Goal: Check status: Check status

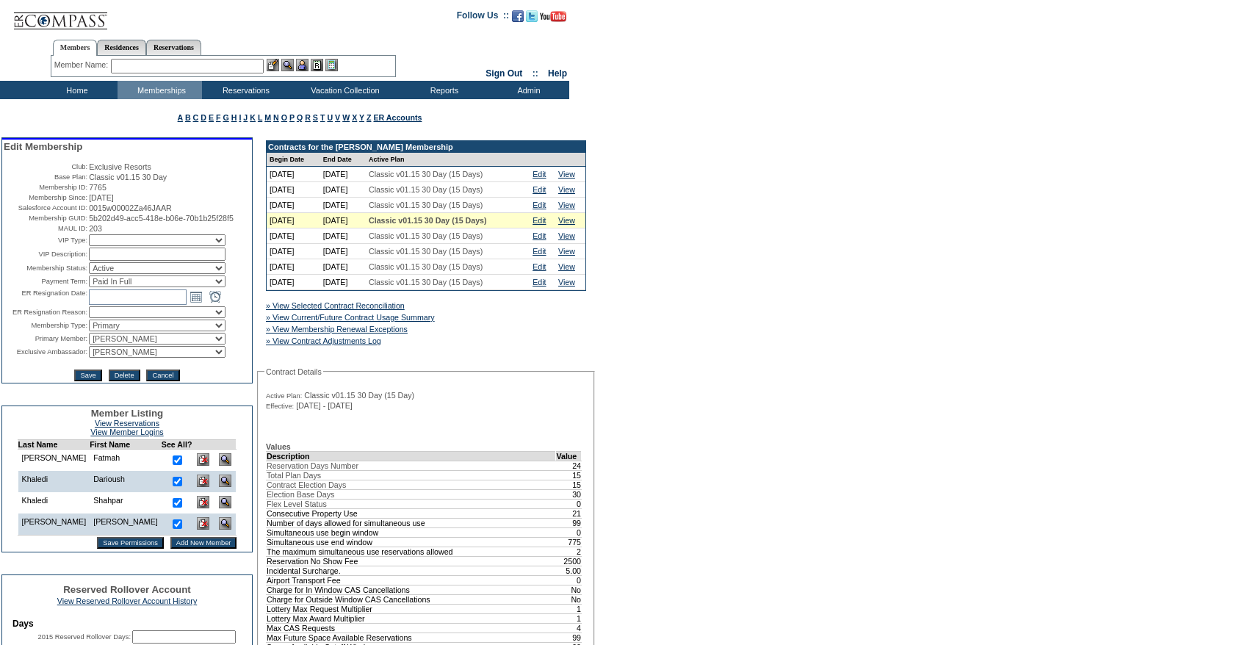
click at [432, 333] on td "» View Selected Contract Reconciliation » View Current/Future Contract Usage Su…" at bounding box center [426, 320] width 320 height 56
click at [424, 325] on div "» View Current/Future Contract Usage Summary" at bounding box center [376, 317] width 226 height 15
click at [413, 322] on link "» View Current/Future Contract Usage Summary" at bounding box center [350, 317] width 169 height 9
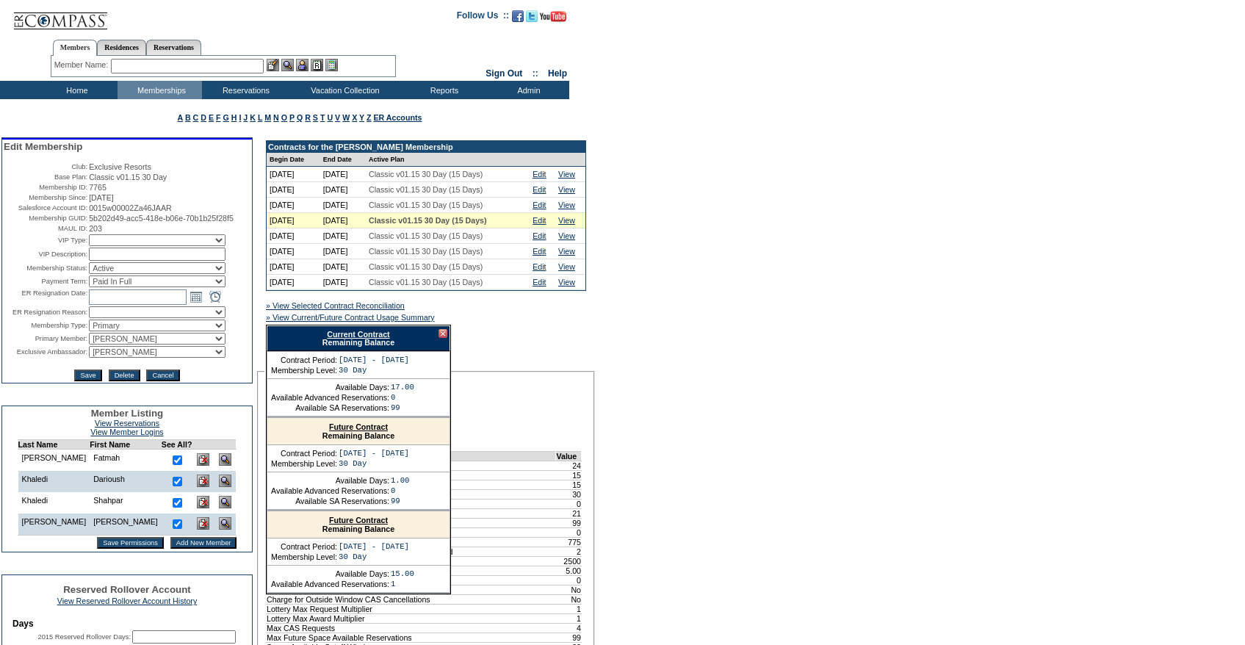
click at [370, 344] on div "Current Contract Remaining Balance" at bounding box center [359, 338] width 184 height 26
click at [370, 338] on link "Current Contract" at bounding box center [358, 334] width 62 height 9
click at [546, 175] on link "Edit" at bounding box center [538, 174] width 13 height 9
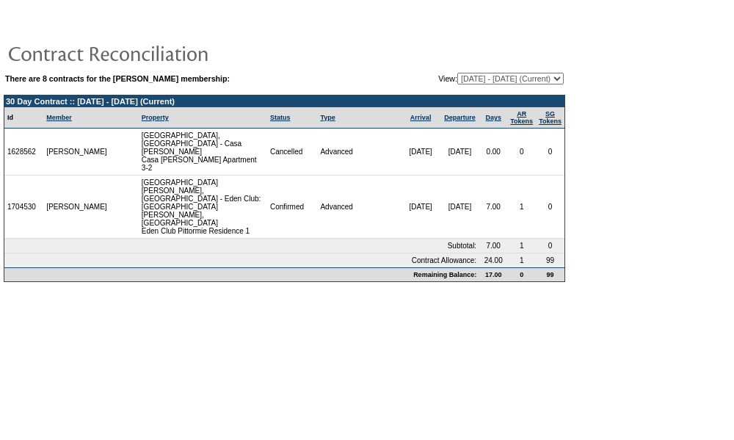
click at [486, 79] on select "10/08/21 - 10/31/22 11/01/22 - 10/31/23 11/01/23 - 10/31/24 11/01/24 - 10/31/25…" at bounding box center [510, 79] width 106 height 12
select select "125167"
click at [457, 73] on select "10/08/21 - 10/31/22 11/01/22 - 10/31/23 11/01/23 - 10/31/24 11/01/24 - 10/31/25…" at bounding box center [510, 79] width 106 height 12
